Goal: Task Accomplishment & Management: Complete application form

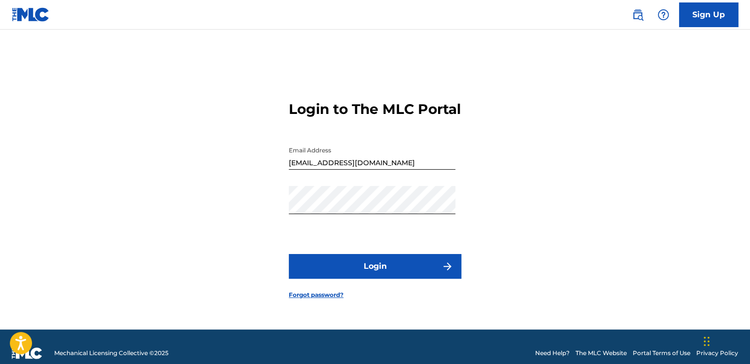
click at [406, 274] on button "Login" at bounding box center [375, 266] width 172 height 25
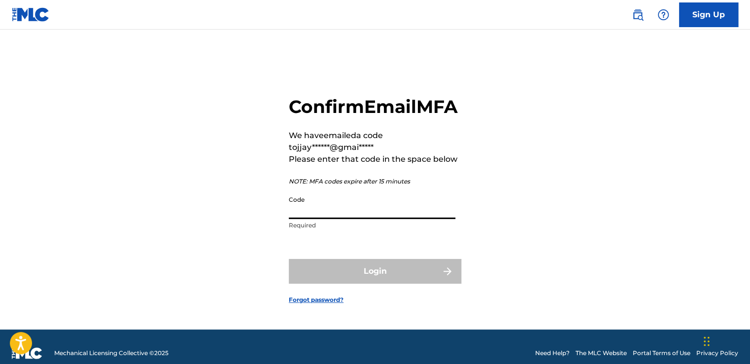
click at [366, 219] on input "Code" at bounding box center [372, 205] width 166 height 28
type input "6"
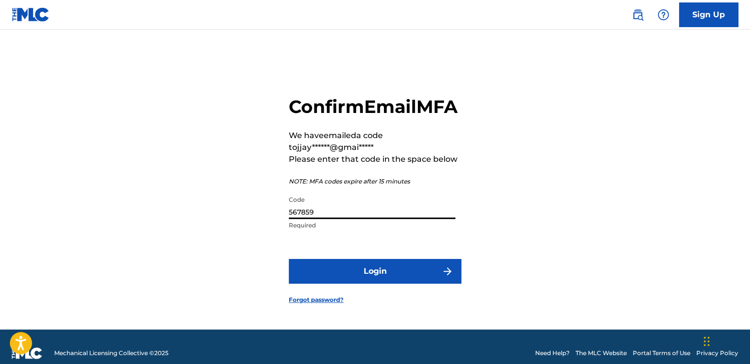
type input "567859"
click at [289, 259] on button "Login" at bounding box center [375, 271] width 172 height 25
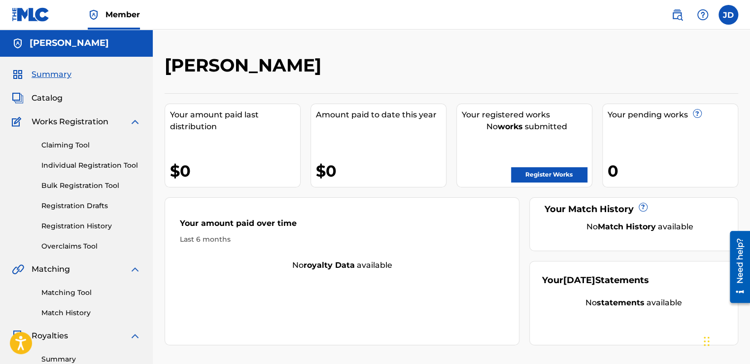
click at [75, 143] on link "Claiming Tool" at bounding box center [90, 145] width 99 height 10
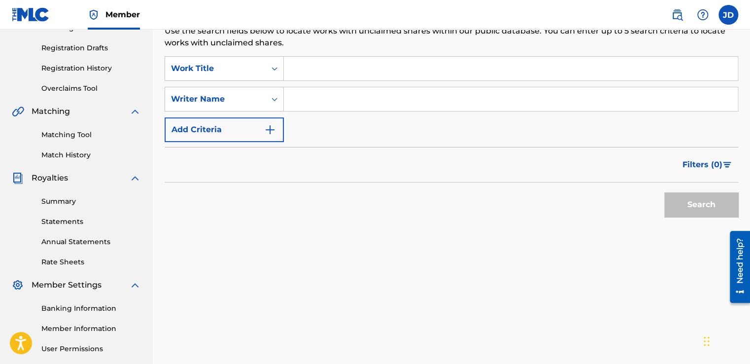
scroll to position [49, 0]
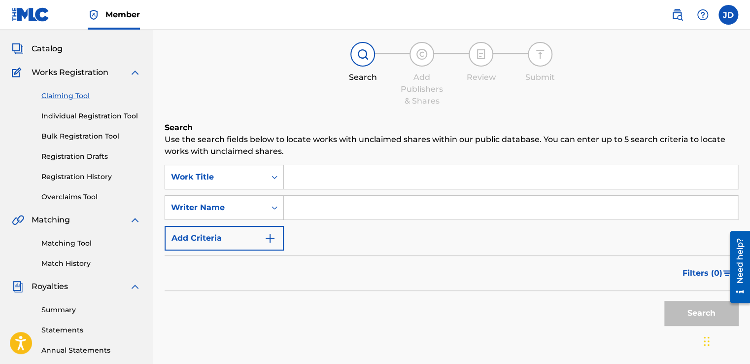
click at [311, 172] on input "Search Form" at bounding box center [511, 177] width 454 height 24
paste input "TD45KK"
type input "TD45KK"
click at [664, 300] on button "Search" at bounding box center [701, 312] width 74 height 25
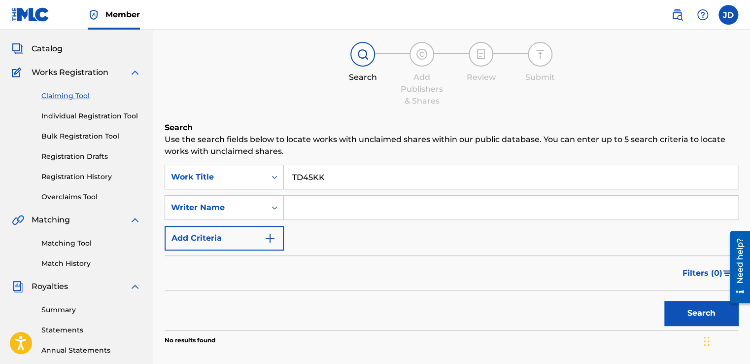
click at [731, 314] on button "Search" at bounding box center [701, 312] width 74 height 25
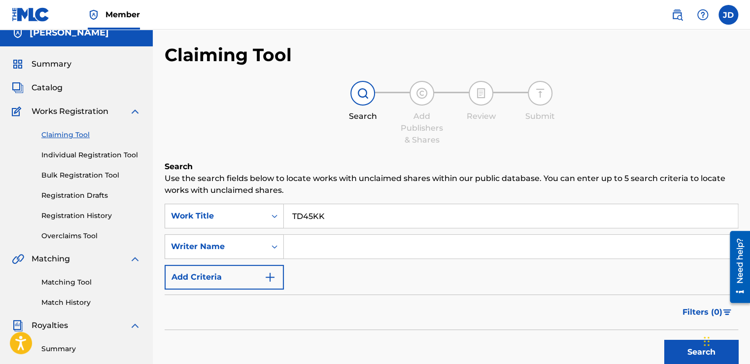
scroll to position [0, 0]
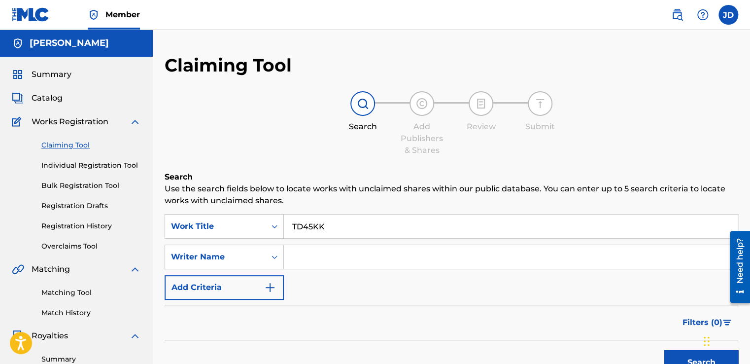
click at [37, 14] on img at bounding box center [31, 14] width 38 height 14
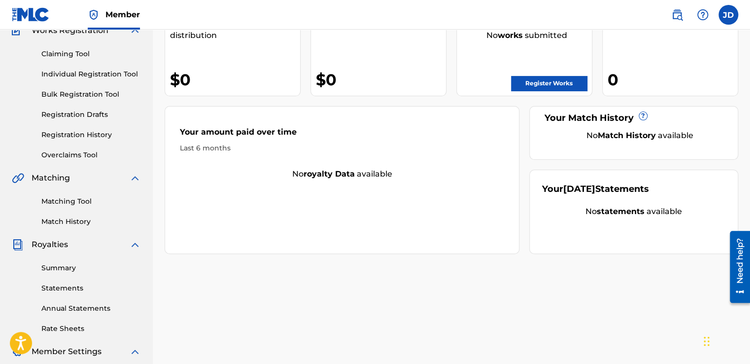
scroll to position [99, 0]
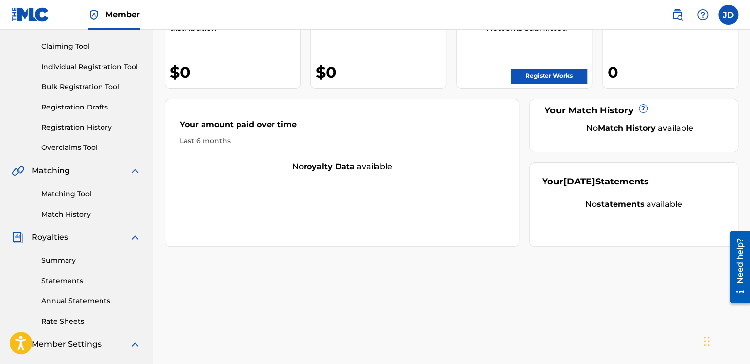
click at [85, 192] on link "Matching Tool" at bounding box center [90, 194] width 99 height 10
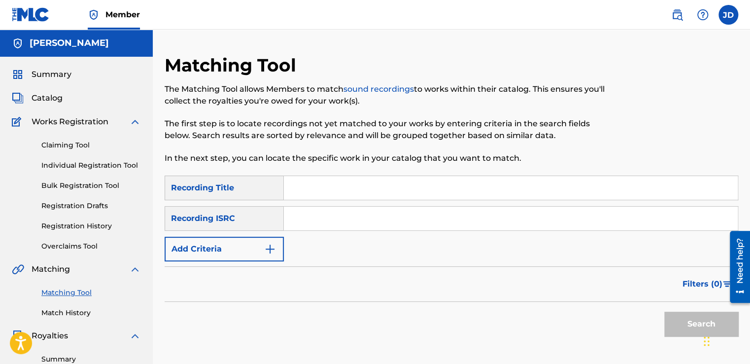
click at [298, 220] on input "Search Form" at bounding box center [511, 218] width 454 height 24
paste input "TD45KK"
type input "TD45KK"
click at [683, 318] on button "Search" at bounding box center [701, 323] width 74 height 25
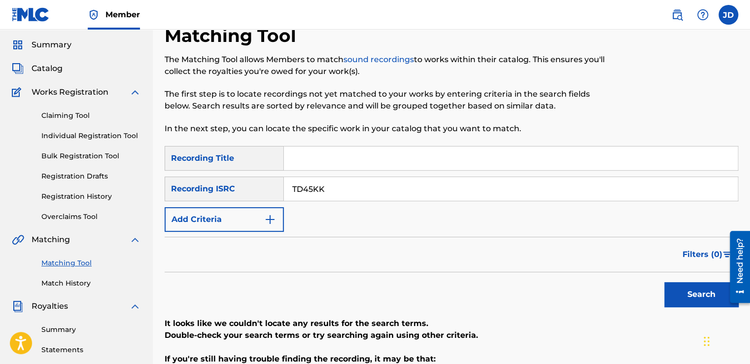
scroll to position [99, 0]
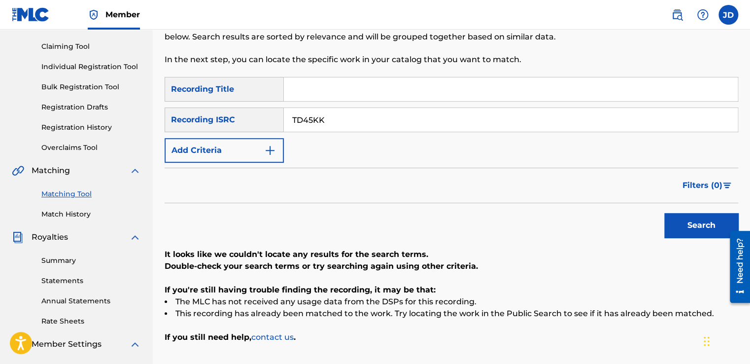
click at [270, 152] on img "Search Form" at bounding box center [270, 150] width 12 height 12
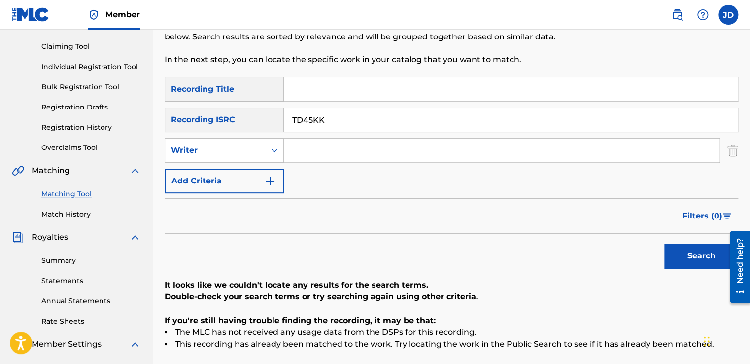
click at [270, 179] on img "Search Form" at bounding box center [270, 181] width 12 height 12
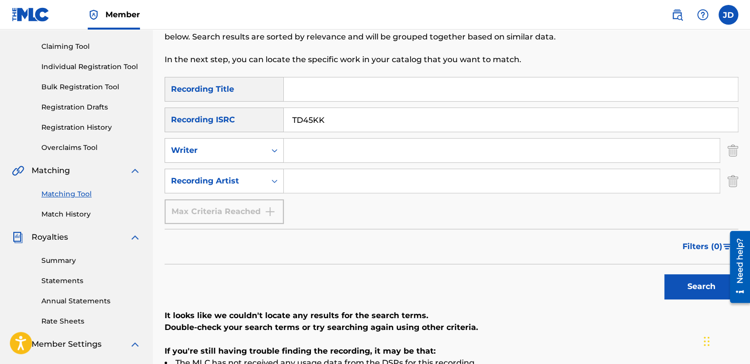
drag, startPoint x: 267, startPoint y: 206, endPoint x: 268, endPoint y: 220, distance: 13.3
click at [267, 212] on div "Max Criteria Reached" at bounding box center [224, 211] width 119 height 25
click at [33, 15] on img at bounding box center [31, 14] width 38 height 14
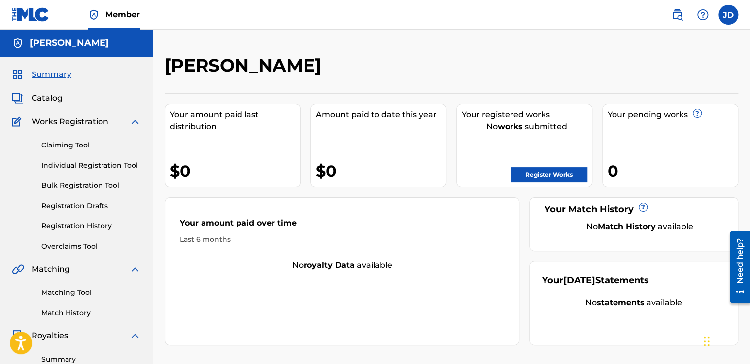
click at [31, 15] on img at bounding box center [31, 14] width 38 height 14
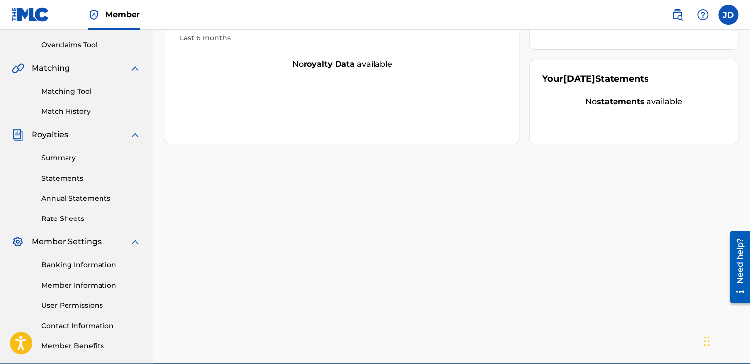
scroll to position [197, 0]
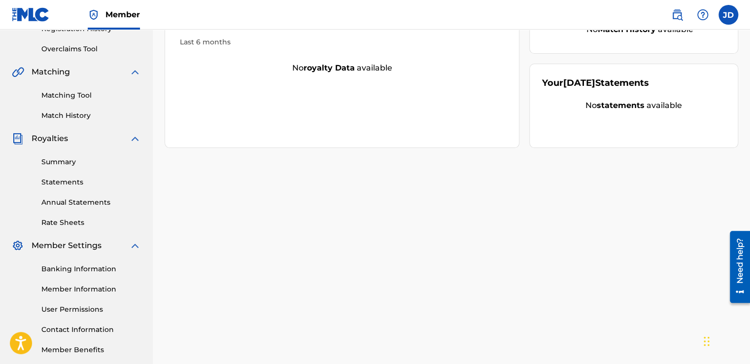
click at [75, 94] on link "Matching Tool" at bounding box center [90, 95] width 99 height 10
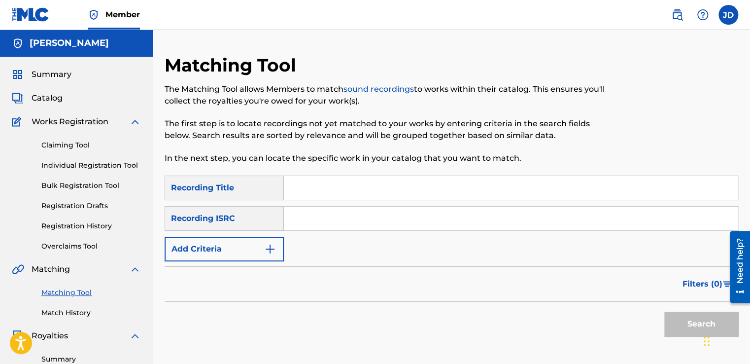
click at [35, 15] on img at bounding box center [31, 14] width 38 height 14
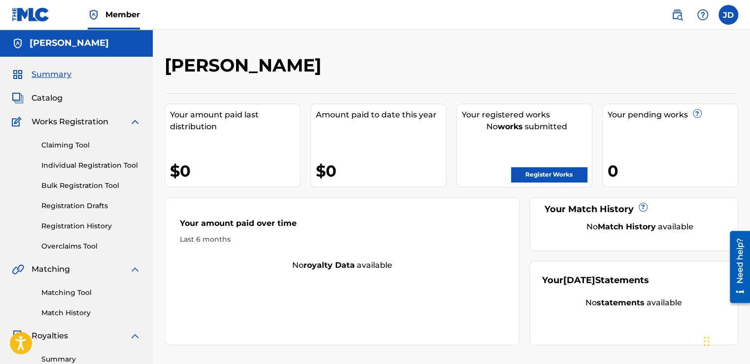
click at [23, 13] on img at bounding box center [31, 14] width 38 height 14
click at [81, 143] on link "Claiming Tool" at bounding box center [90, 145] width 99 height 10
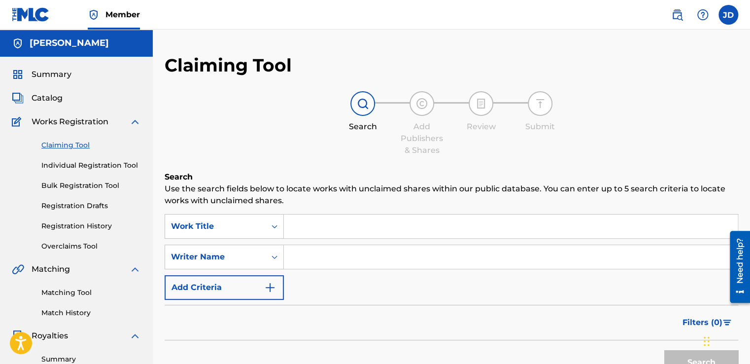
click at [315, 225] on input "Search Form" at bounding box center [511, 226] width 454 height 24
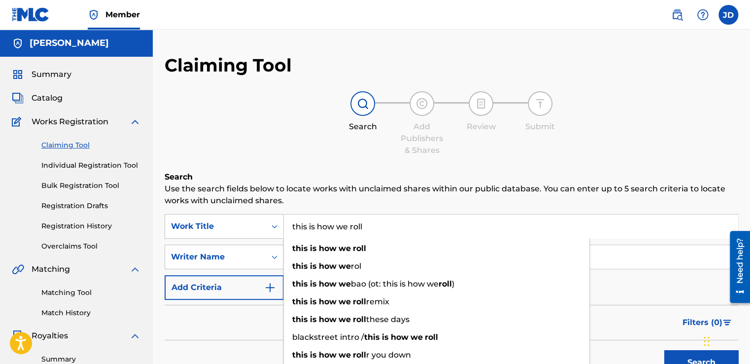
click at [664, 350] on button "Search" at bounding box center [701, 362] width 74 height 25
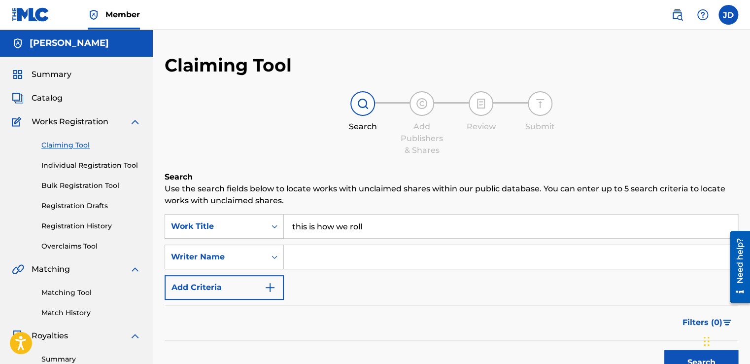
click at [698, 352] on button "Search" at bounding box center [701, 362] width 74 height 25
click at [376, 226] on input "this is how we roll" at bounding box center [511, 226] width 454 height 24
click at [664, 350] on button "Search" at bounding box center [701, 362] width 74 height 25
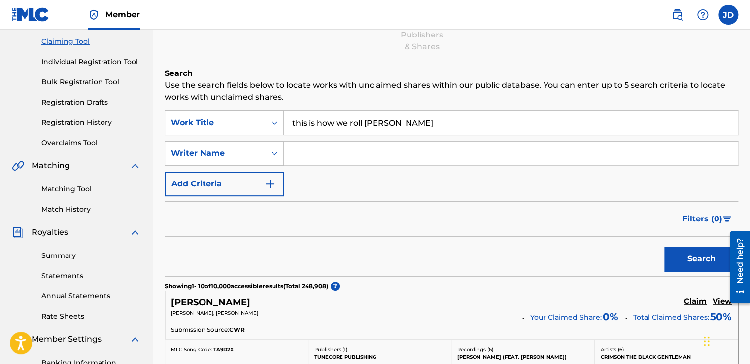
scroll to position [99, 0]
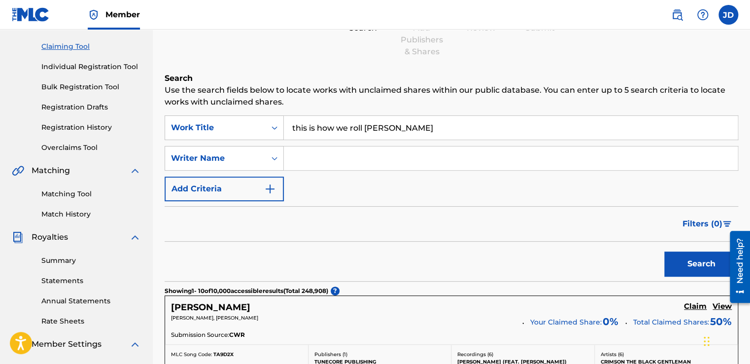
drag, startPoint x: 365, startPoint y: 126, endPoint x: 431, endPoint y: 127, distance: 66.5
click at [430, 127] on input "this is how we roll teddy riley" at bounding box center [511, 128] width 454 height 24
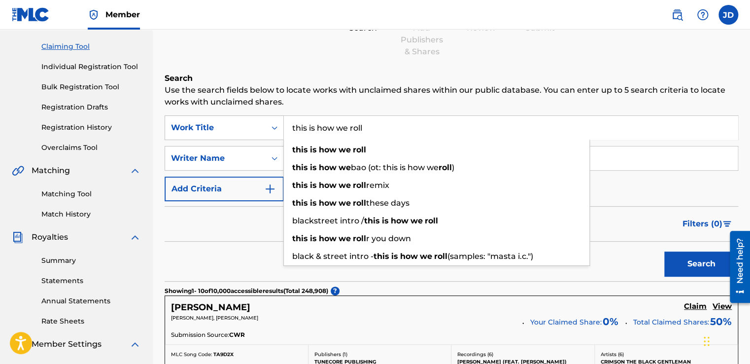
type input "this is how we roll"
click at [639, 154] on input "Search Form" at bounding box center [511, 158] width 454 height 24
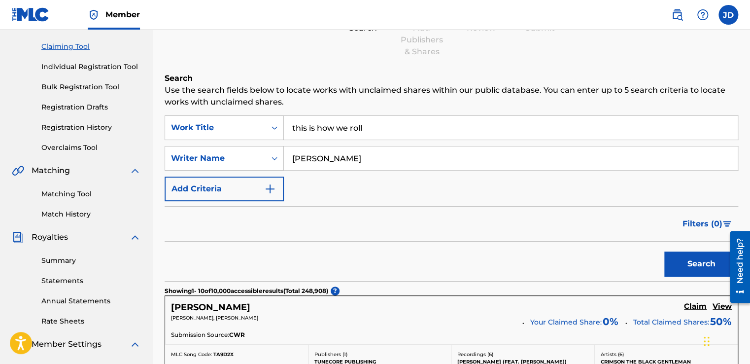
click at [664, 251] on button "Search" at bounding box center [701, 263] width 74 height 25
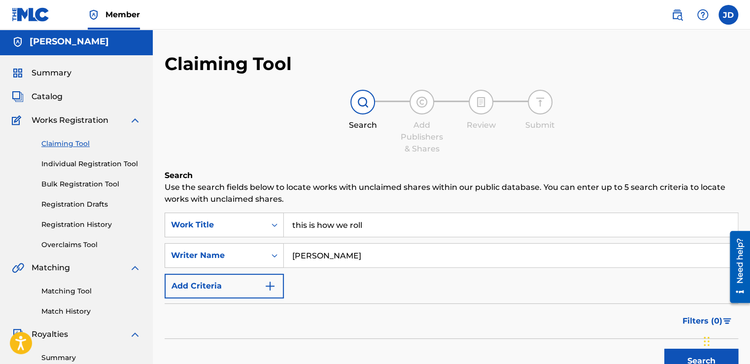
scroll to position [0, 0]
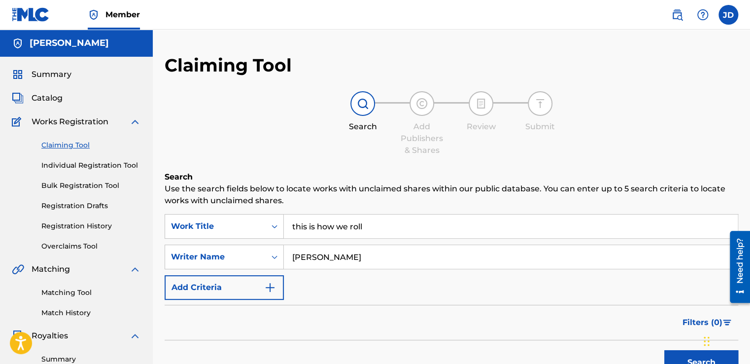
drag, startPoint x: 291, startPoint y: 257, endPoint x: 340, endPoint y: 259, distance: 49.3
click at [340, 259] on input "[PERSON_NAME]" at bounding box center [511, 257] width 454 height 24
type input "[PERSON_NAME]"
click at [664, 350] on button "Search" at bounding box center [701, 362] width 74 height 25
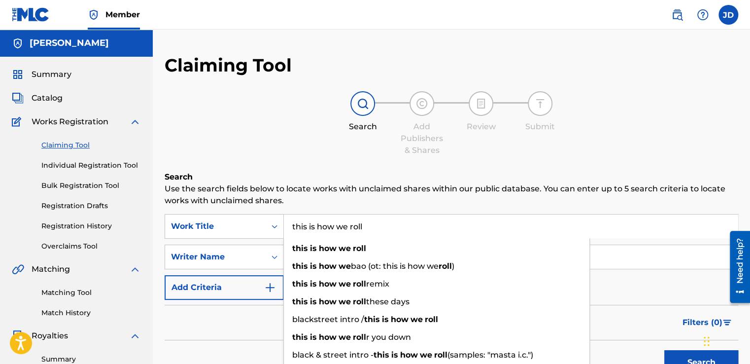
drag, startPoint x: 368, startPoint y: 228, endPoint x: 284, endPoint y: 228, distance: 84.2
click at [284, 228] on input "this is how we roll" at bounding box center [511, 226] width 454 height 24
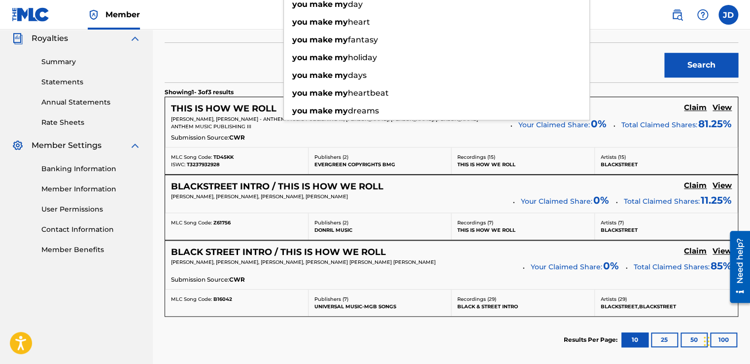
scroll to position [296, 0]
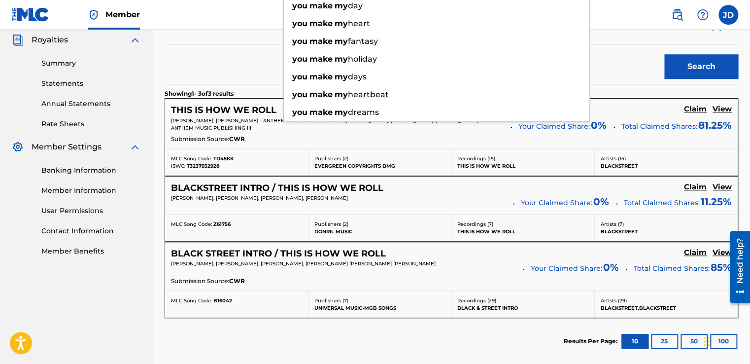
click at [635, 70] on div "Search" at bounding box center [451, 63] width 573 height 39
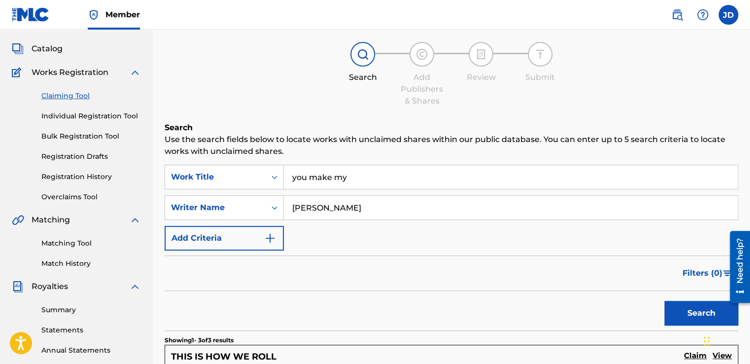
scroll to position [49, 0]
click at [348, 177] on input "you make my" at bounding box center [511, 177] width 454 height 24
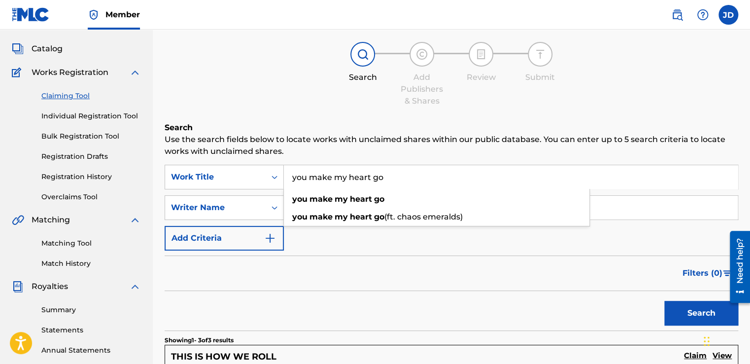
type input "you make my heart go"
click at [664, 300] on button "Search" at bounding box center [701, 312] width 74 height 25
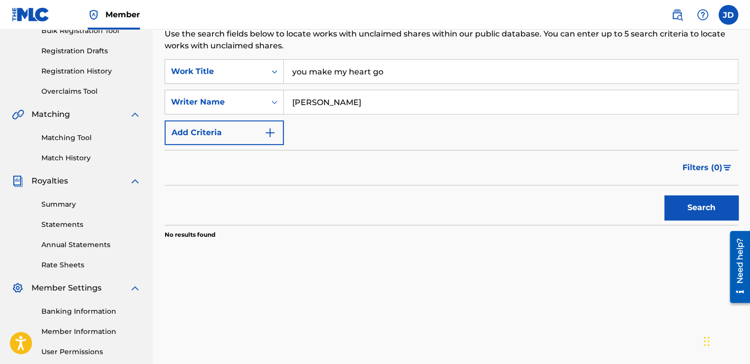
scroll to position [148, 0]
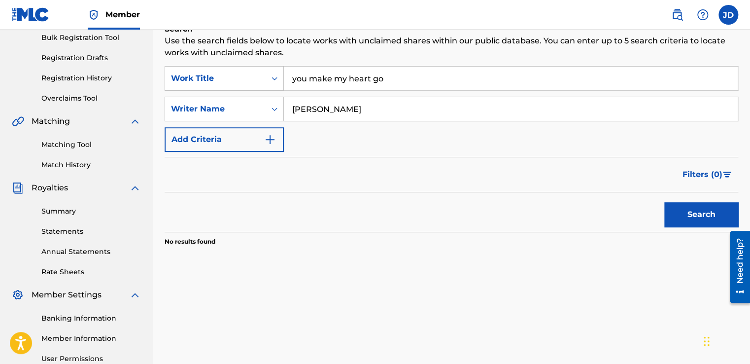
click at [353, 80] on input "you make my heart go" at bounding box center [511, 78] width 454 height 24
click at [408, 84] on input "you make my heart go" at bounding box center [511, 78] width 454 height 24
drag, startPoint x: 342, startPoint y: 109, endPoint x: 295, endPoint y: 110, distance: 47.3
click at [295, 110] on input "[PERSON_NAME]" at bounding box center [511, 109] width 454 height 24
type input "[PERSON_NAME]"
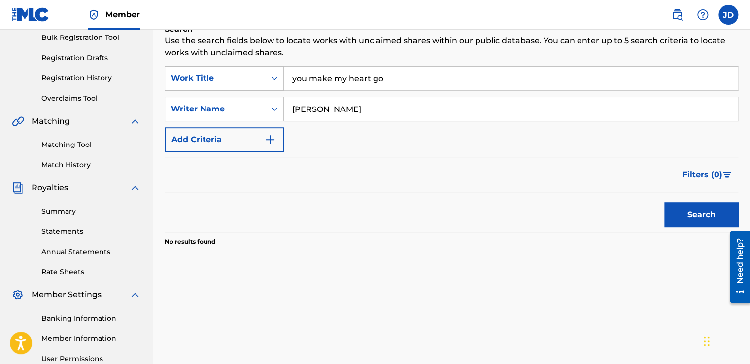
click at [664, 202] on button "Search" at bounding box center [701, 214] width 74 height 25
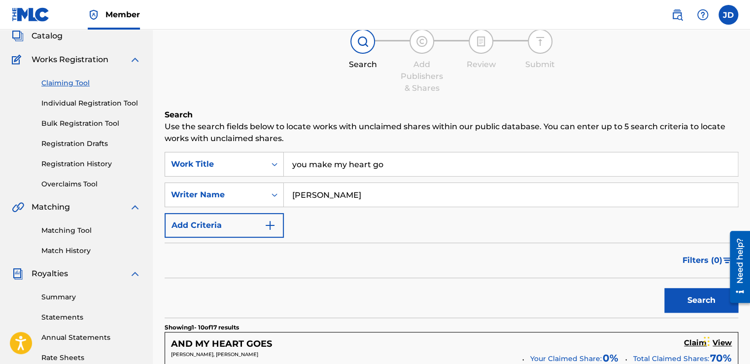
scroll to position [49, 0]
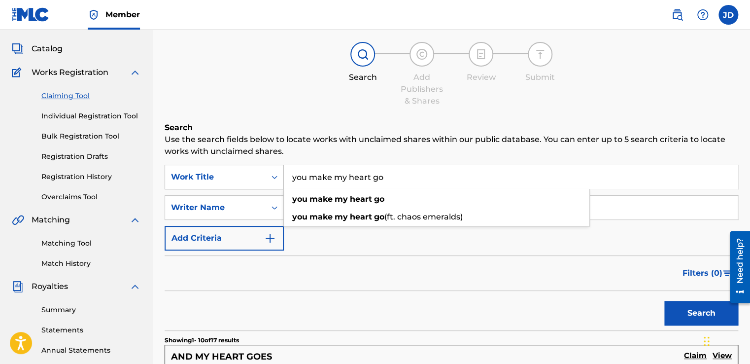
drag, startPoint x: 382, startPoint y: 174, endPoint x: 279, endPoint y: 180, distance: 103.1
click at [279, 180] on div "SearchWithCriteria57dcaab1-f283-4b25-90c4-843c19009eff Work Title you make my h…" at bounding box center [451, 177] width 573 height 25
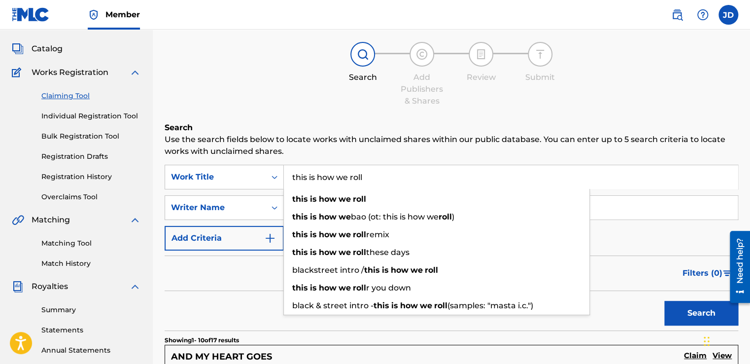
type input "this is how we roll"
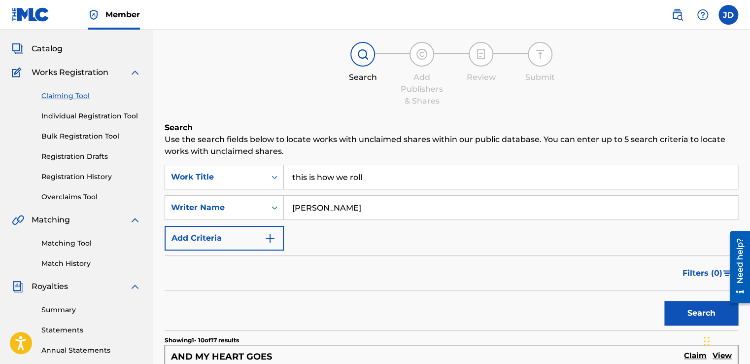
click at [703, 310] on button "Search" at bounding box center [701, 312] width 74 height 25
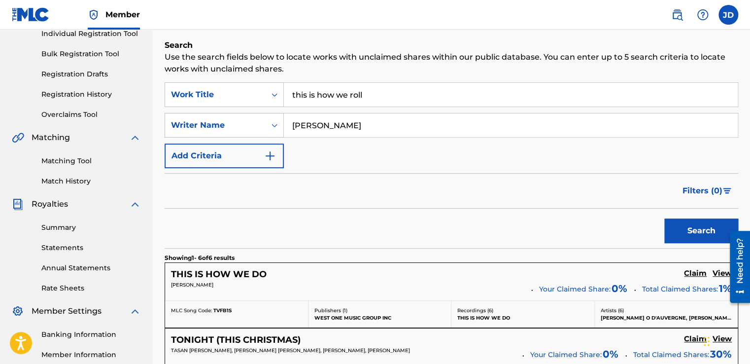
scroll to position [99, 0]
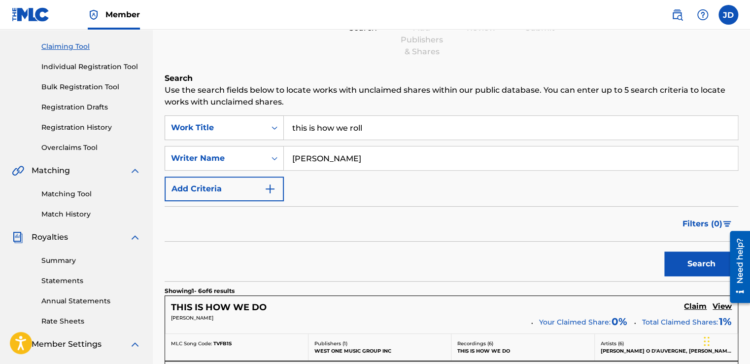
drag, startPoint x: 332, startPoint y: 154, endPoint x: 288, endPoint y: 157, distance: 44.9
click at [288, 157] on input "[PERSON_NAME]" at bounding box center [511, 158] width 454 height 24
click at [664, 251] on button "Search" at bounding box center [701, 263] width 74 height 25
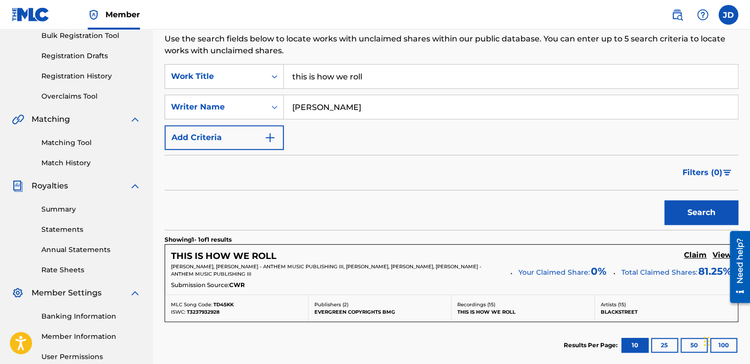
scroll to position [151, 0]
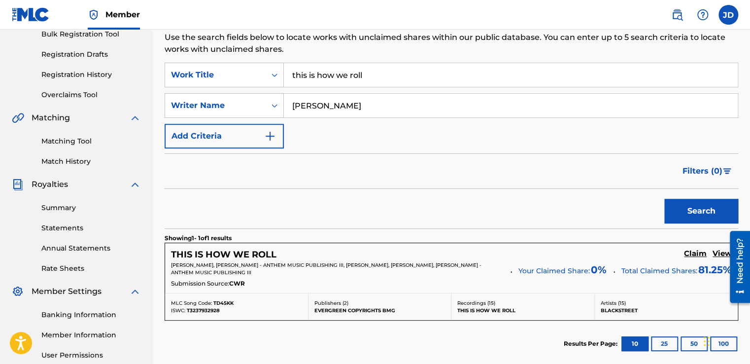
drag, startPoint x: 337, startPoint y: 104, endPoint x: 315, endPoint y: 105, distance: 22.2
click at [315, 105] on input "joyce janell dean" at bounding box center [511, 106] width 454 height 24
type input "[PERSON_NAME]"
click at [664, 198] on button "Search" at bounding box center [701, 210] width 74 height 25
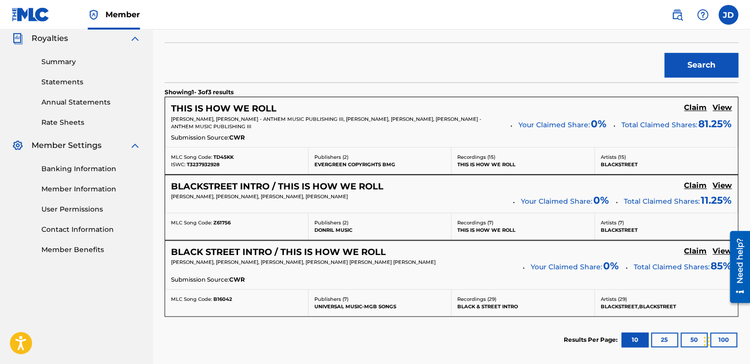
scroll to position [299, 0]
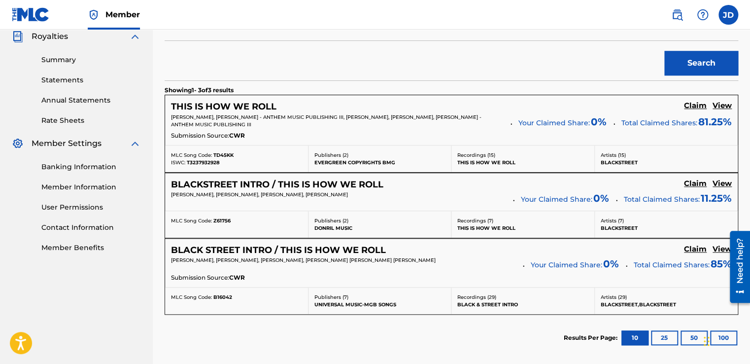
click at [696, 105] on h5 "Claim" at bounding box center [695, 105] width 23 height 9
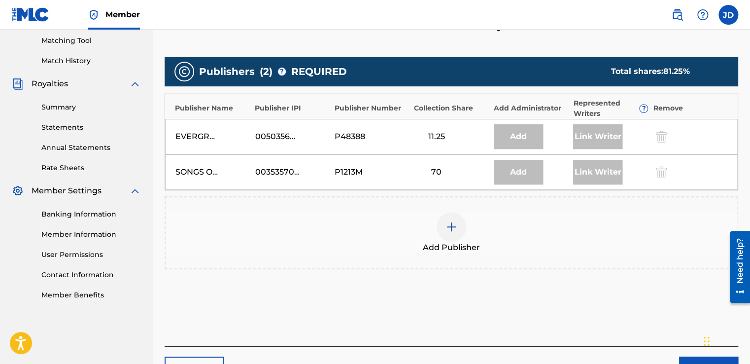
scroll to position [250, 0]
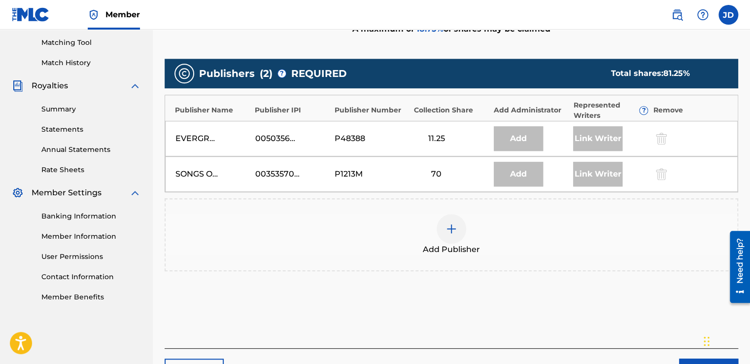
click at [455, 228] on img at bounding box center [451, 229] width 12 height 12
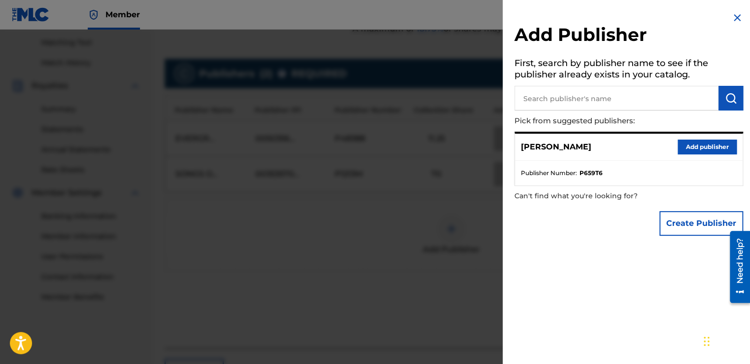
click at [732, 19] on img at bounding box center [737, 18] width 12 height 12
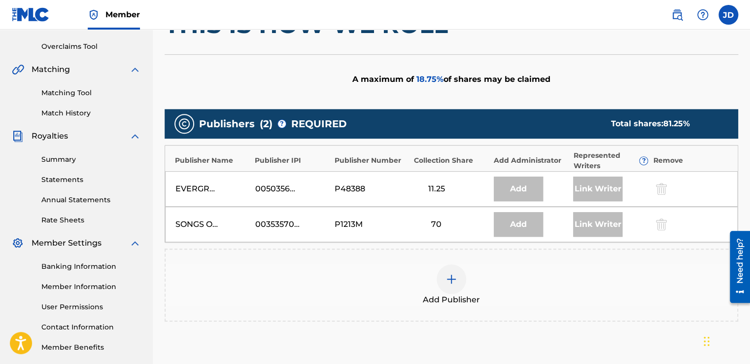
scroll to position [200, 0]
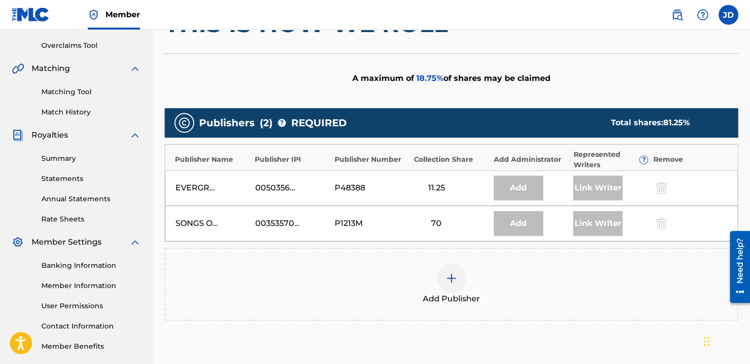
click at [454, 277] on img at bounding box center [451, 278] width 12 height 12
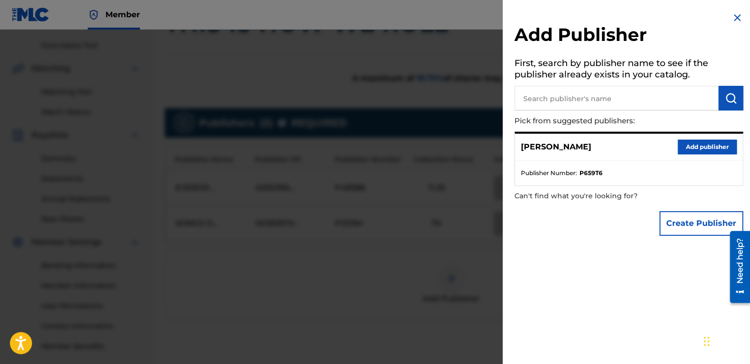
click at [690, 220] on button "Create Publisher" at bounding box center [701, 223] width 84 height 25
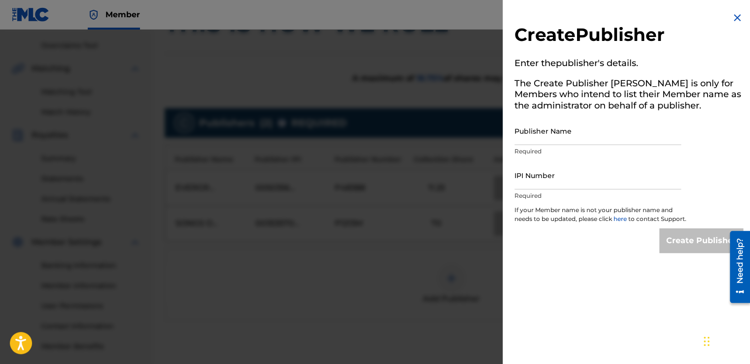
click at [529, 142] on input "Publisher Name" at bounding box center [597, 131] width 166 height 28
click at [546, 134] on input "Publisher Name" at bounding box center [597, 131] width 166 height 28
paste input "B K N Y PUBLISHING"
type input "B K N Y PUBLISHING"
click at [546, 182] on input "IPI Number" at bounding box center [597, 175] width 166 height 28
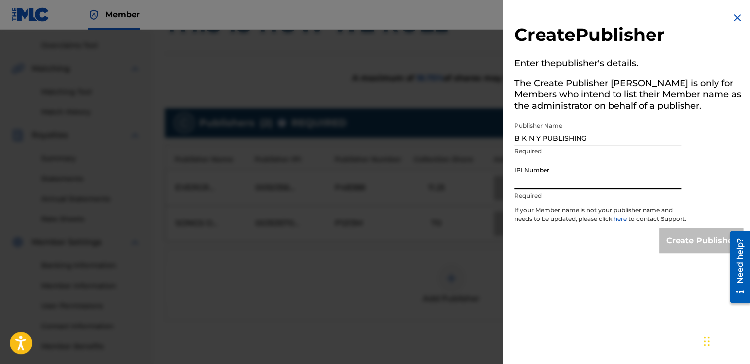
drag, startPoint x: 546, startPoint y: 182, endPoint x: 515, endPoint y: 179, distance: 31.2
click at [515, 179] on input "IPI Number" at bounding box center [597, 175] width 166 height 28
paste input "00189557508"
type input "00189557508"
click at [702, 249] on input "Create Publisher" at bounding box center [701, 240] width 84 height 25
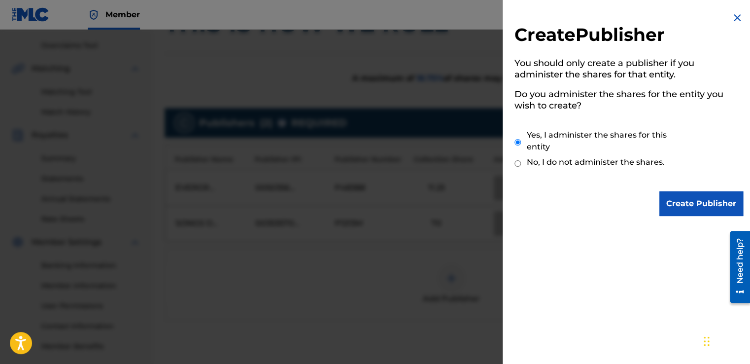
click at [701, 209] on input "Create Publisher" at bounding box center [701, 203] width 84 height 25
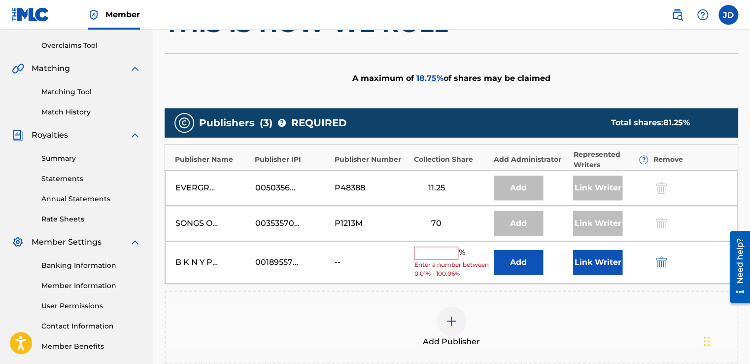
click at [443, 250] on input "text" at bounding box center [436, 252] width 44 height 13
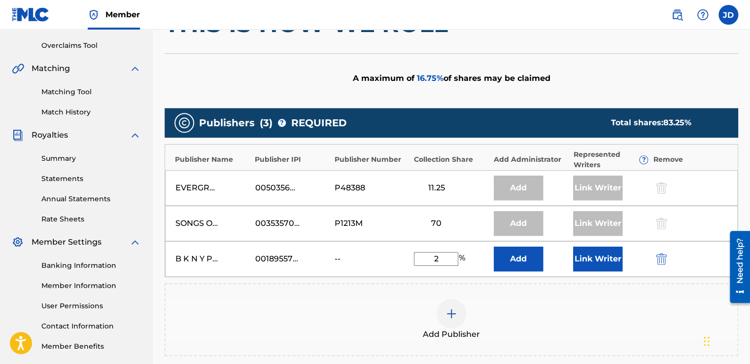
type input "25"
drag, startPoint x: 453, startPoint y: 260, endPoint x: 431, endPoint y: 261, distance: 21.7
click at [431, 261] on input "25" at bounding box center [436, 259] width 44 height 14
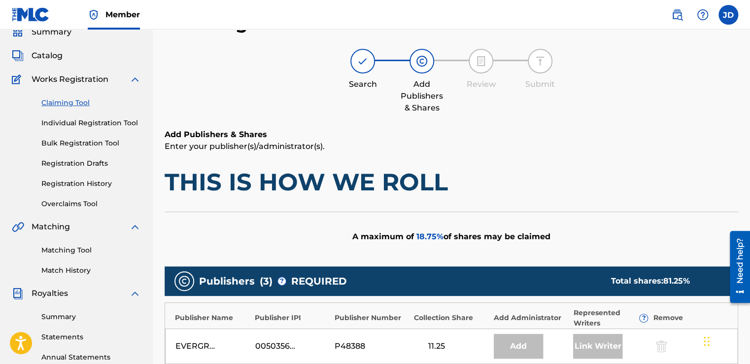
scroll to position [3, 0]
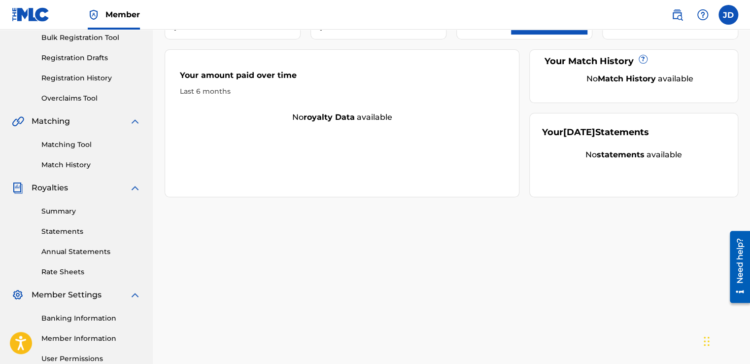
scroll to position [3, 0]
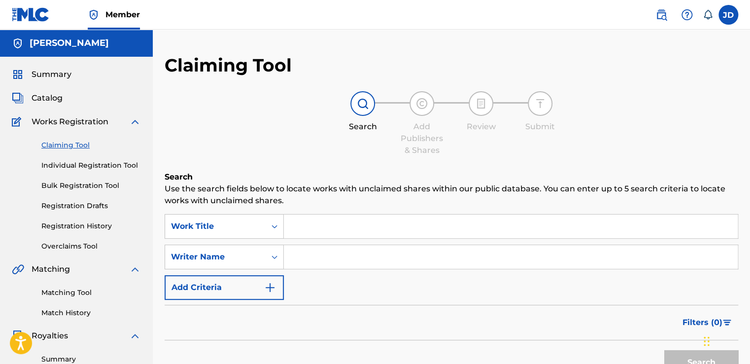
click at [380, 227] on input "Search Form" at bounding box center [511, 226] width 454 height 24
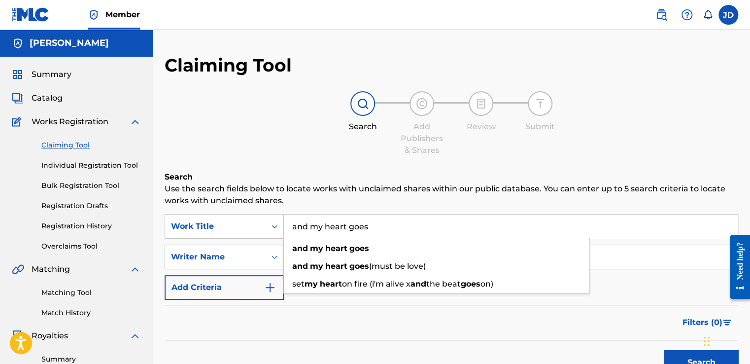
type input "and my heart goes"
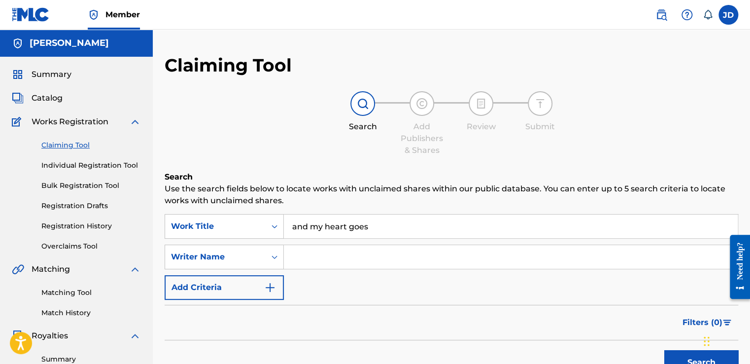
click at [652, 263] on input "Search Form" at bounding box center [511, 257] width 454 height 24
click at [664, 350] on button "Search" at bounding box center [701, 362] width 74 height 25
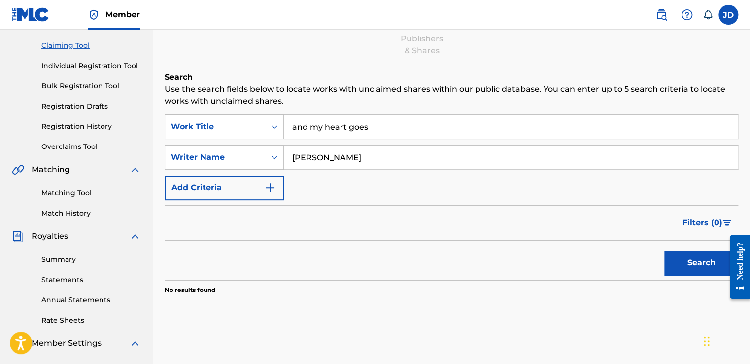
scroll to position [148, 0]
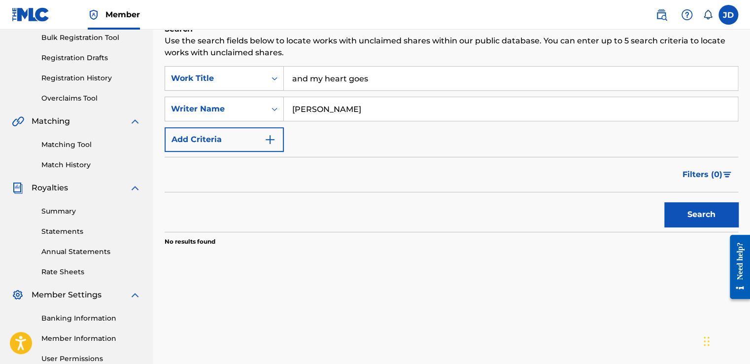
drag, startPoint x: 329, startPoint y: 114, endPoint x: 296, endPoint y: 115, distance: 33.5
click at [296, 115] on input "[PERSON_NAME]" at bounding box center [511, 109] width 454 height 24
type input "[PERSON_NAME]"
click at [664, 202] on button "Search" at bounding box center [701, 214] width 74 height 25
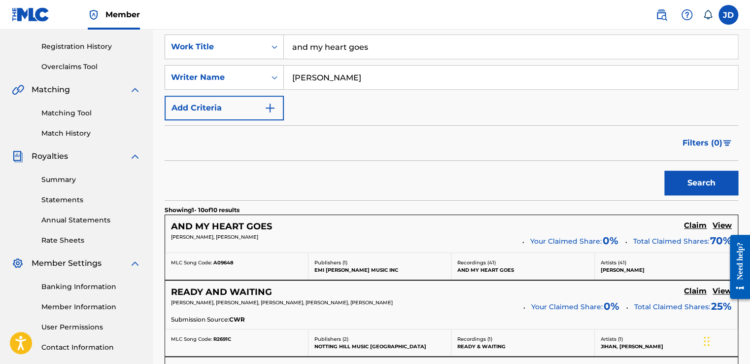
scroll to position [296, 0]
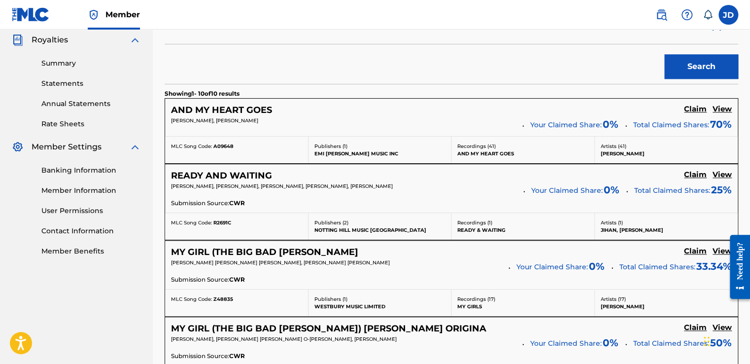
click at [694, 109] on h5 "Claim" at bounding box center [695, 108] width 23 height 9
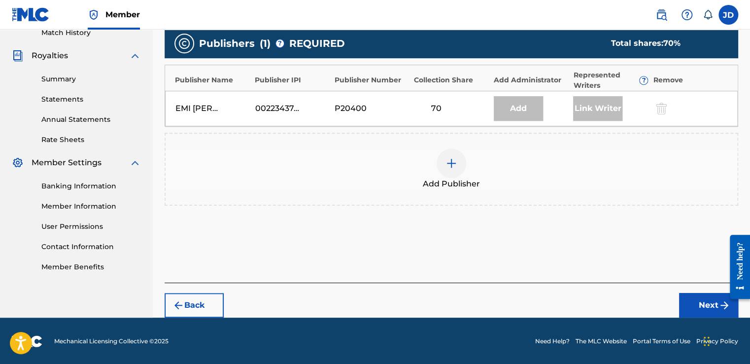
click at [455, 159] on img at bounding box center [451, 163] width 12 height 12
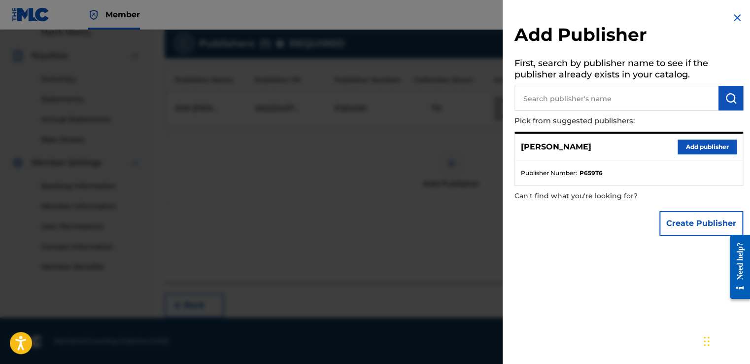
click at [567, 268] on div "Add Publisher First, search by publisher name to see if the publisher already e…" at bounding box center [628, 182] width 252 height 364
